Goal: Information Seeking & Learning: Learn about a topic

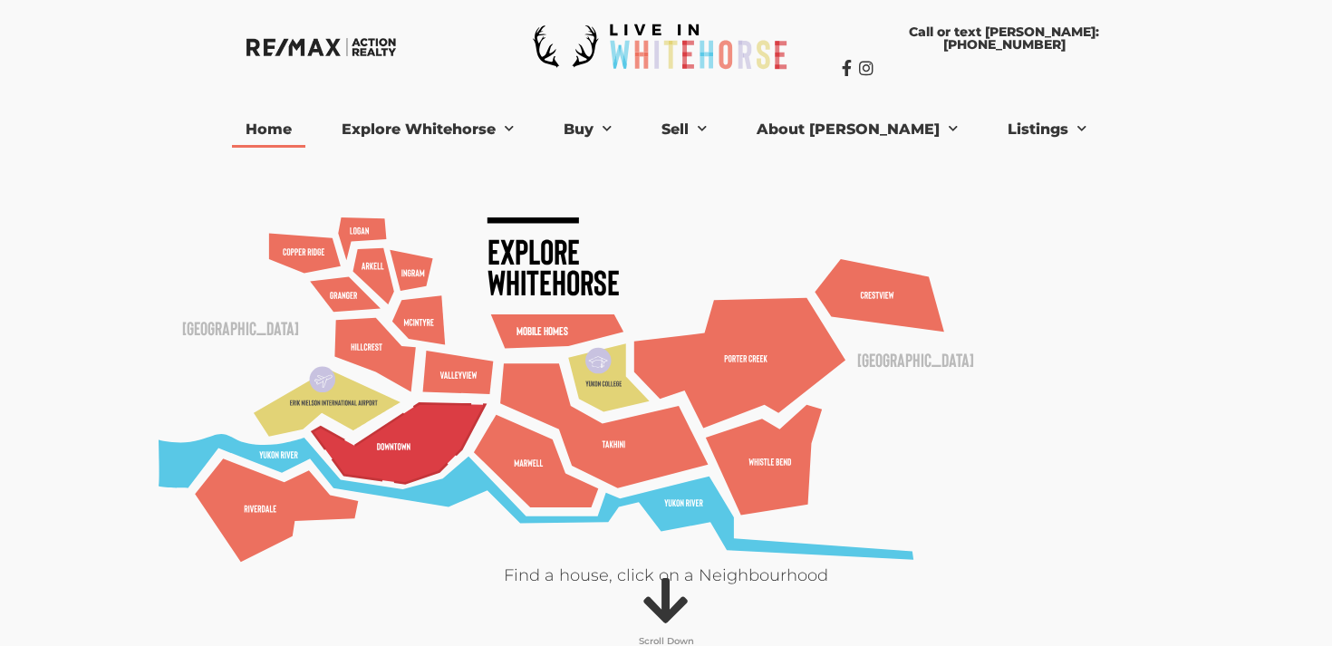
click at [416, 448] on polygon at bounding box center [399, 443] width 173 height 80
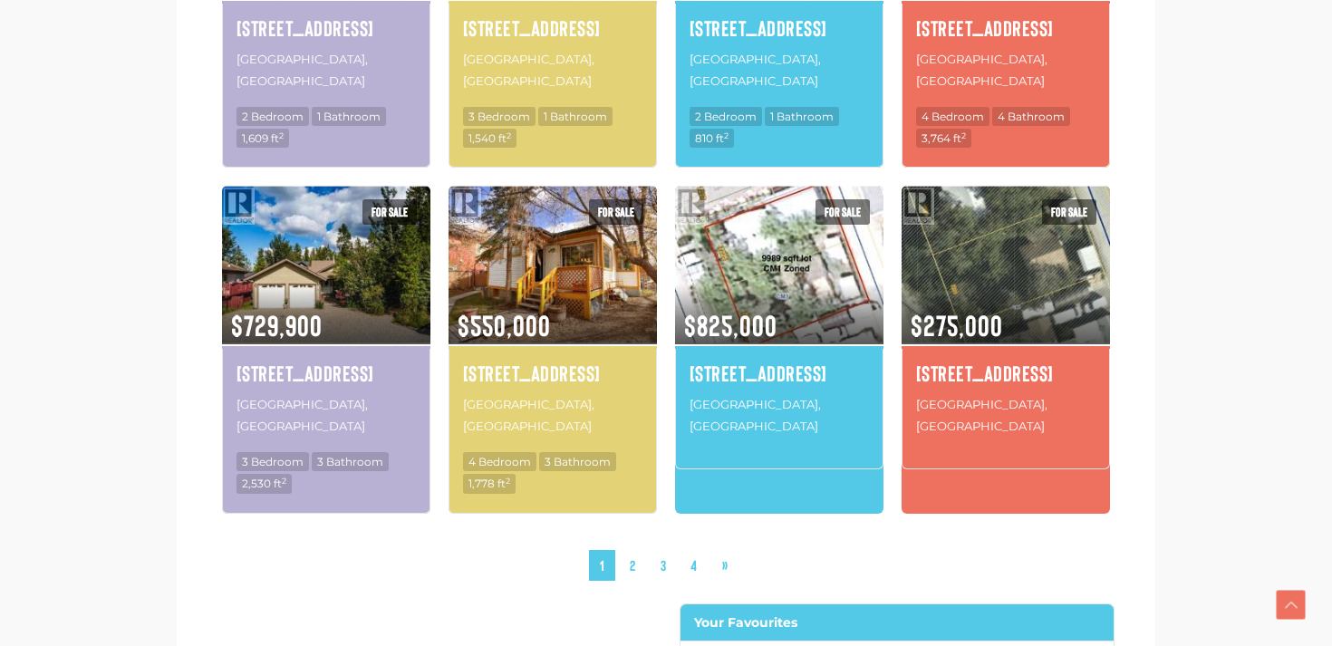
scroll to position [1781, 0]
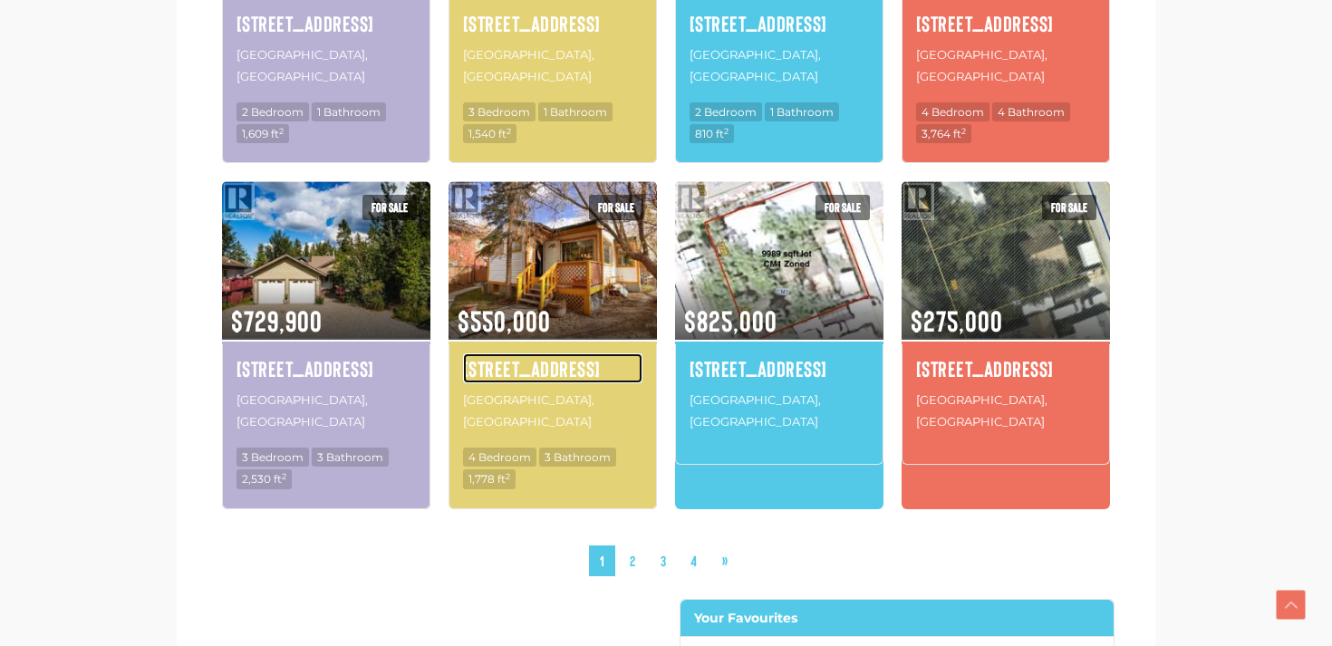
click at [549, 353] on h4 "[STREET_ADDRESS]" at bounding box center [552, 368] width 179 height 31
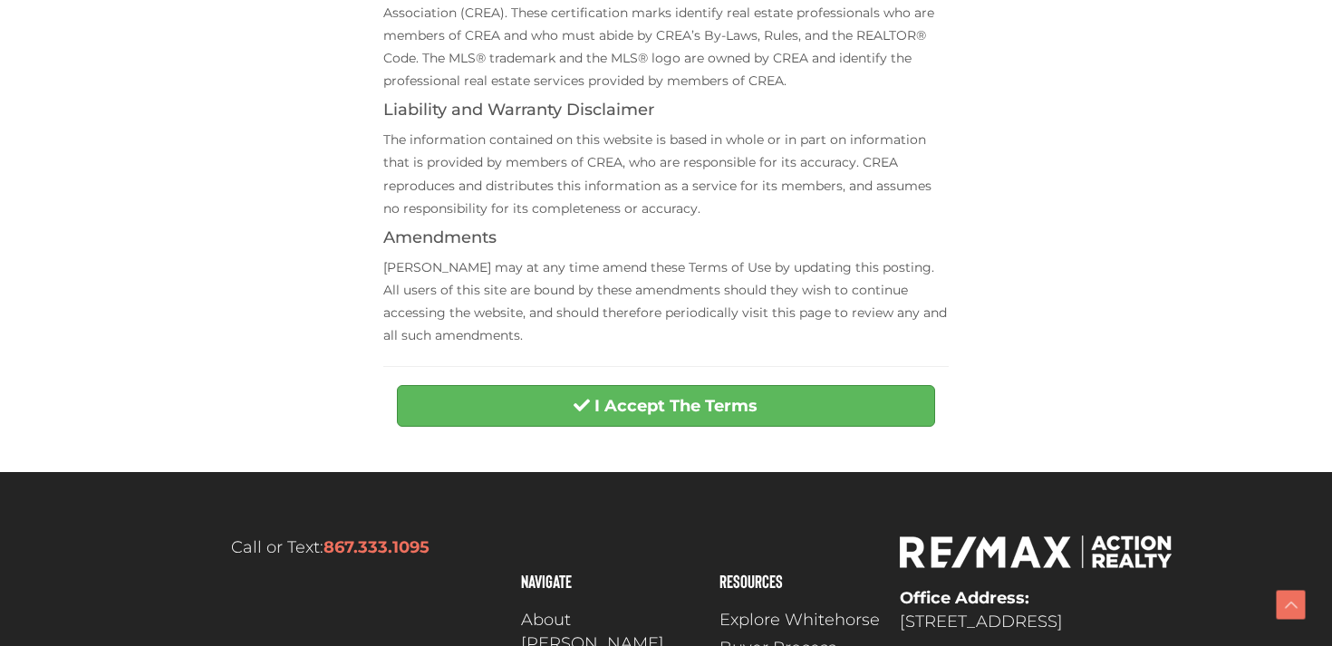
scroll to position [684, 0]
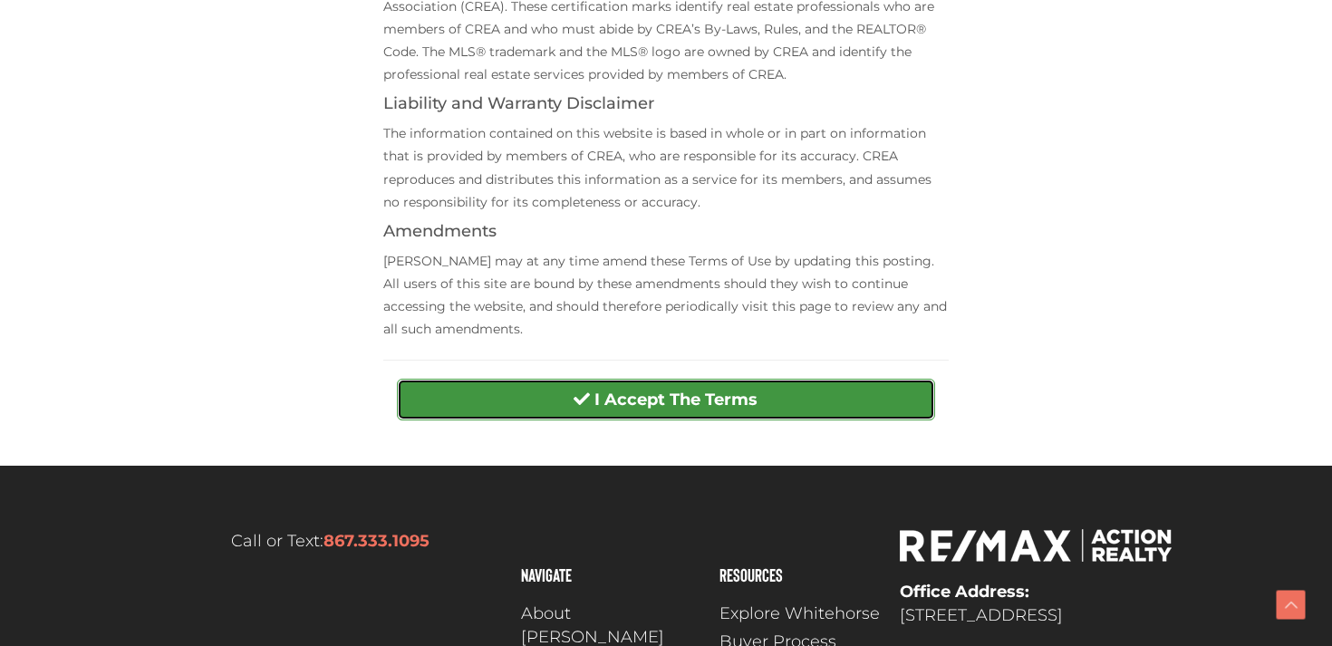
click at [613, 406] on strong "I Accept The Terms" at bounding box center [676, 400] width 163 height 20
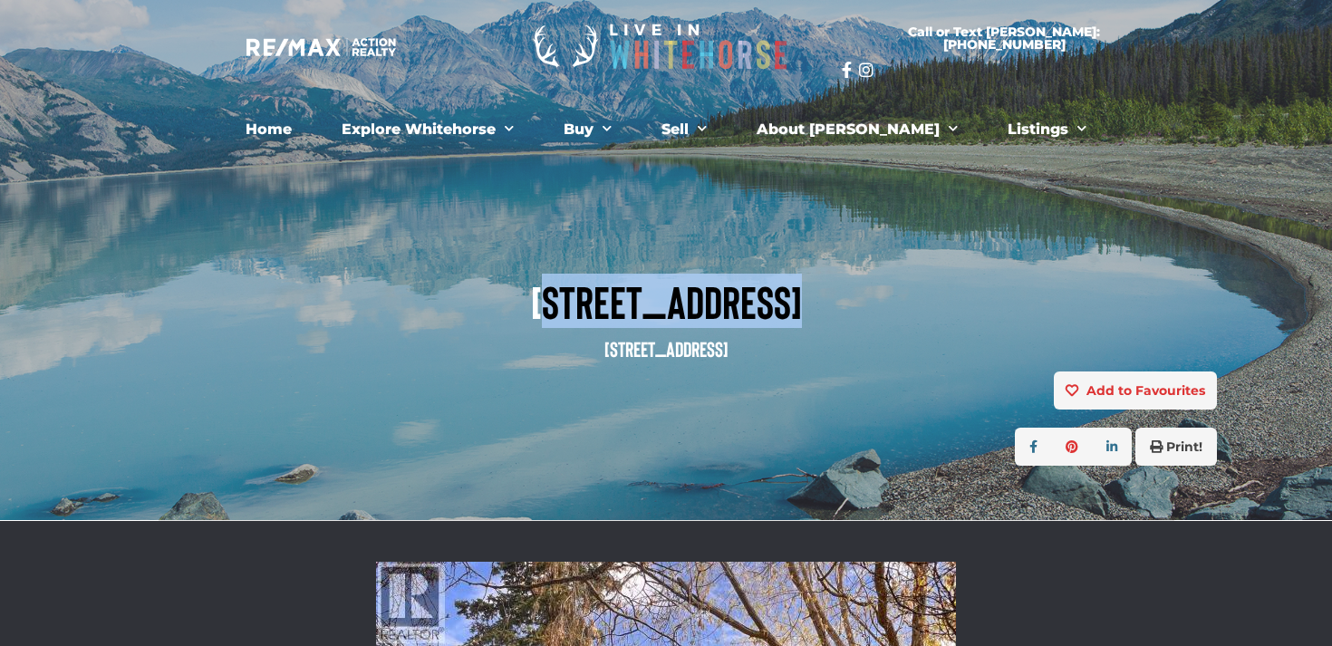
drag, startPoint x: 785, startPoint y: 307, endPoint x: 540, endPoint y: 315, distance: 244.9
click at [540, 315] on span "[STREET_ADDRESS]" at bounding box center [666, 301] width 1102 height 50
copy span "[STREET_ADDRESS]"
